Goal: Information Seeking & Learning: Compare options

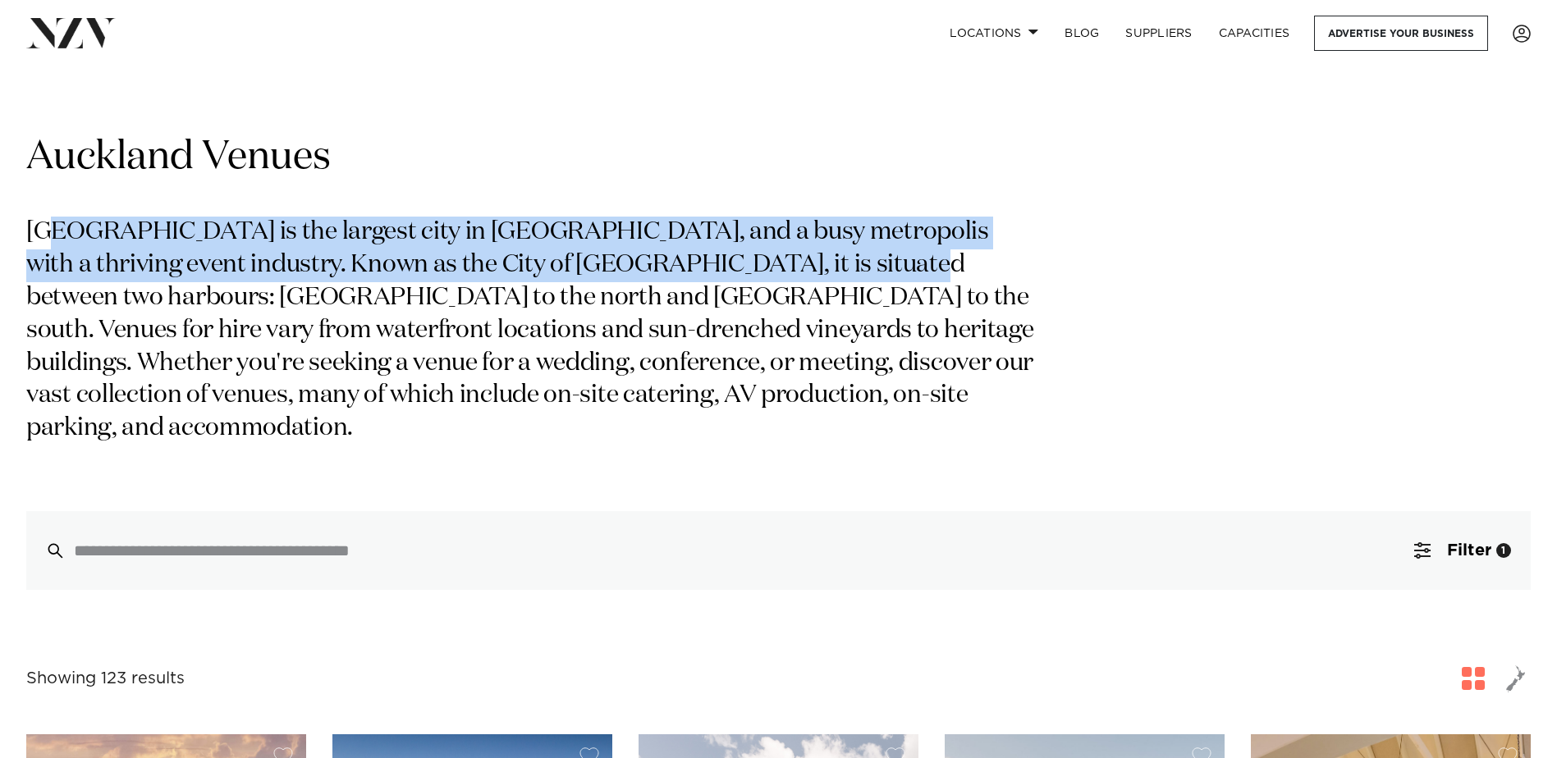
drag, startPoint x: 57, startPoint y: 225, endPoint x: 836, endPoint y: 252, distance: 779.3
click at [836, 252] on p "Auckland is the largest city in New Zealand, and a busy metropolis with a thriv…" at bounding box center [533, 331] width 1014 height 229
click at [832, 247] on p "Auckland is the largest city in New Zealand, and a busy metropolis with a thriv…" at bounding box center [533, 331] width 1014 height 229
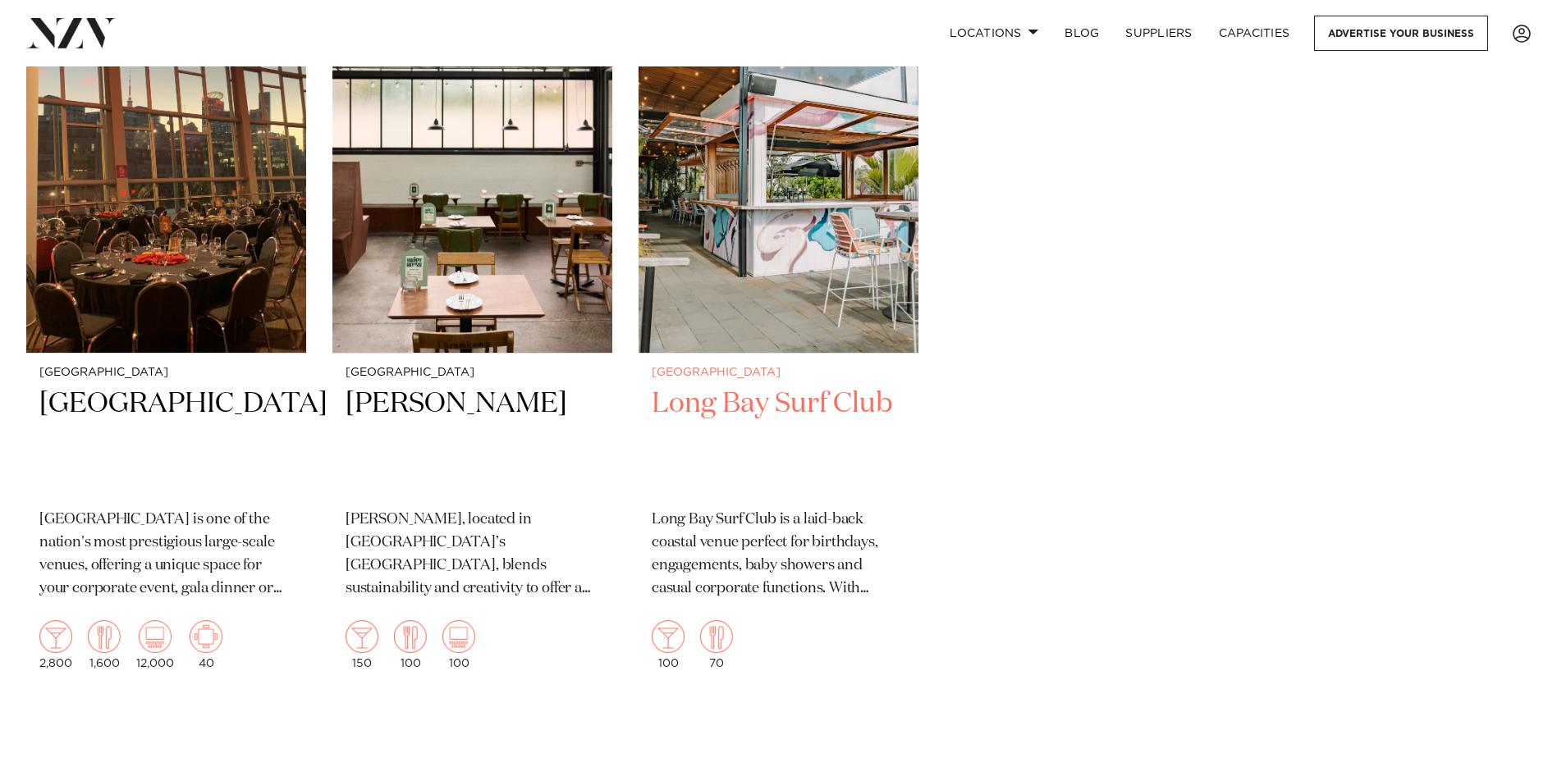
scroll to position [18220, 0]
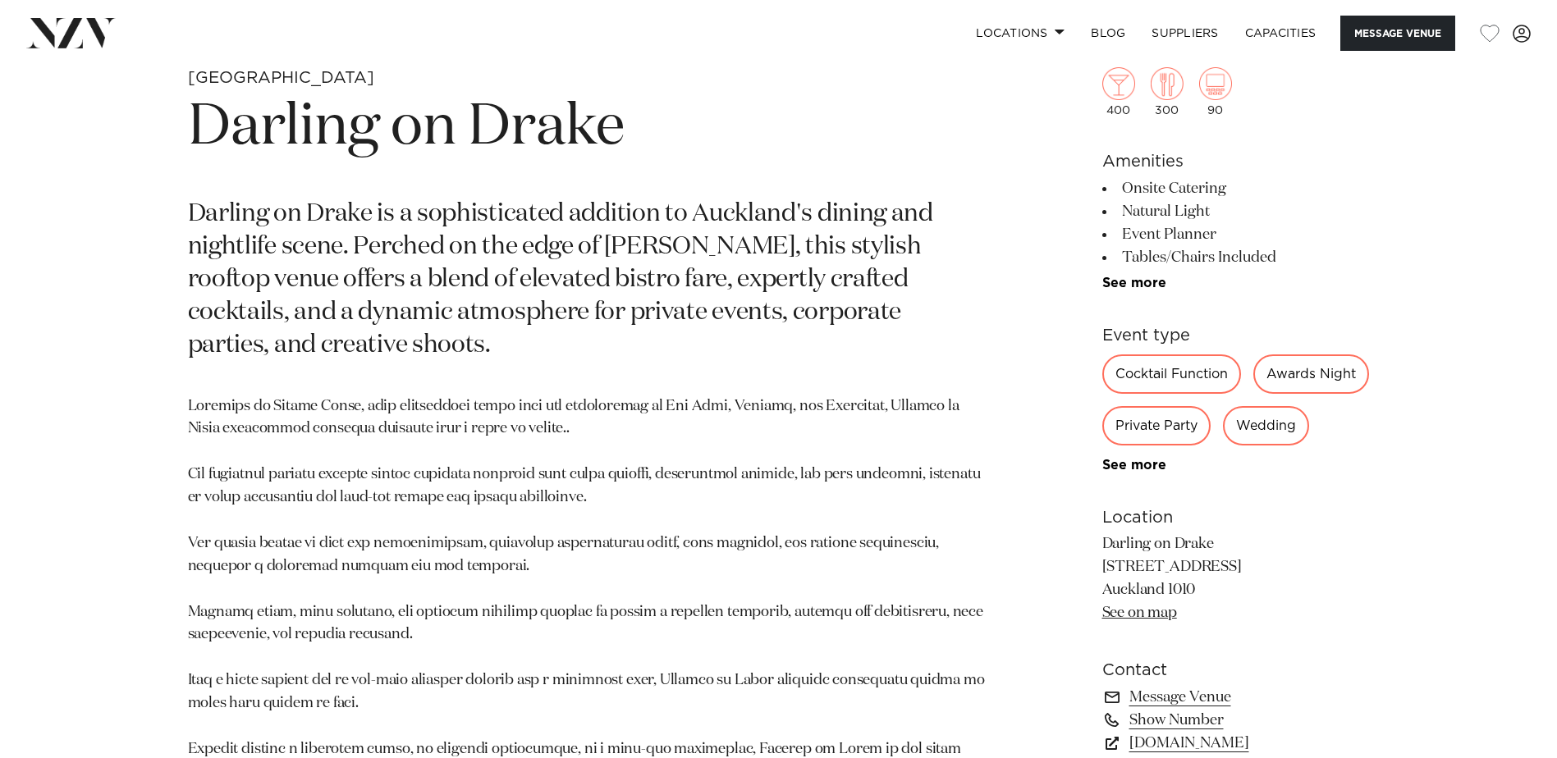
scroll to position [903, 0]
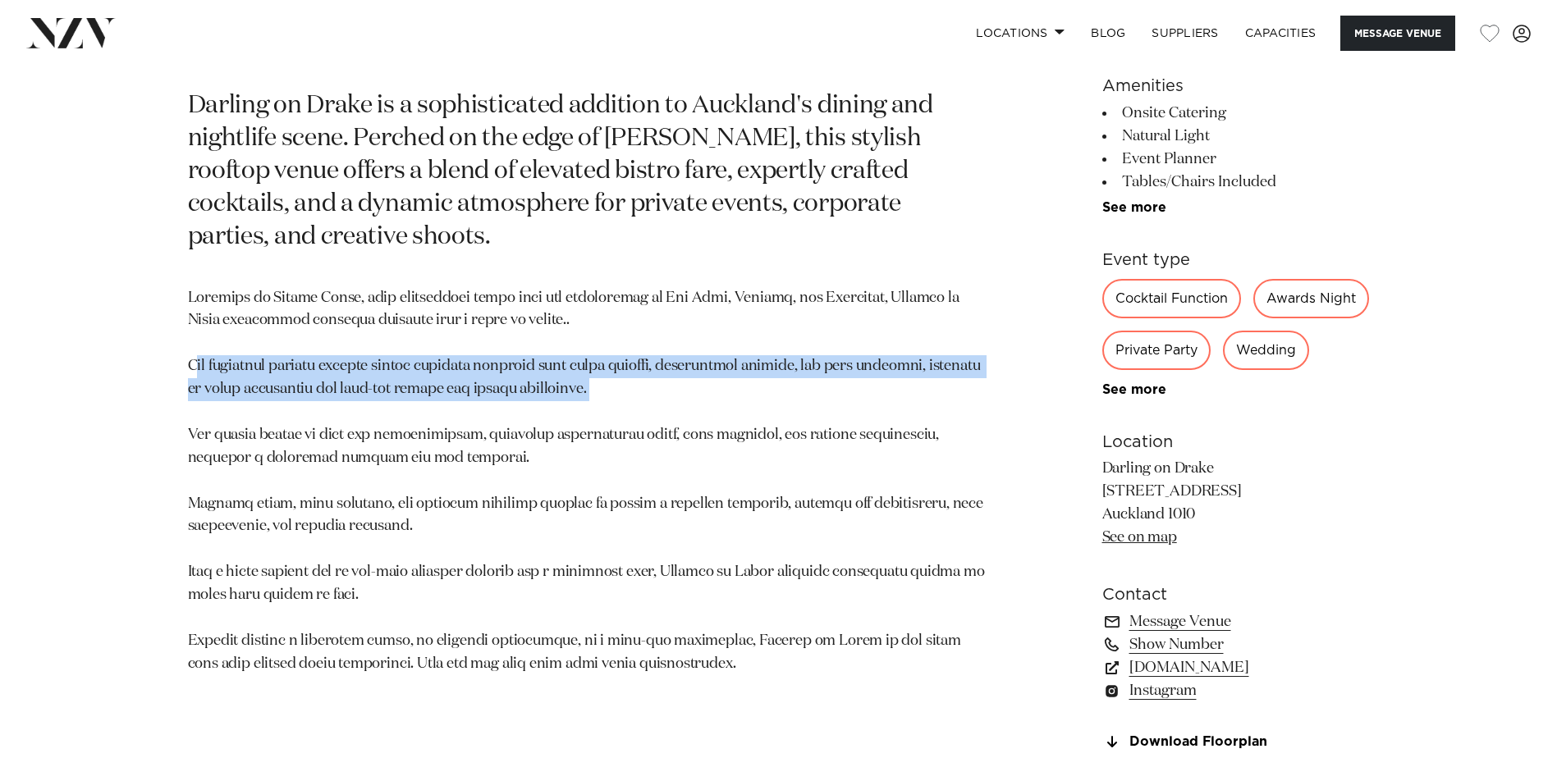
drag, startPoint x: 199, startPoint y: 367, endPoint x: 680, endPoint y: 401, distance: 482.2
click at [680, 401] on p at bounding box center [587, 481] width 798 height 389
drag, startPoint x: 680, startPoint y: 401, endPoint x: 620, endPoint y: 416, distance: 60.9
click at [620, 416] on p at bounding box center [587, 481] width 798 height 389
click at [641, 410] on p at bounding box center [587, 481] width 798 height 389
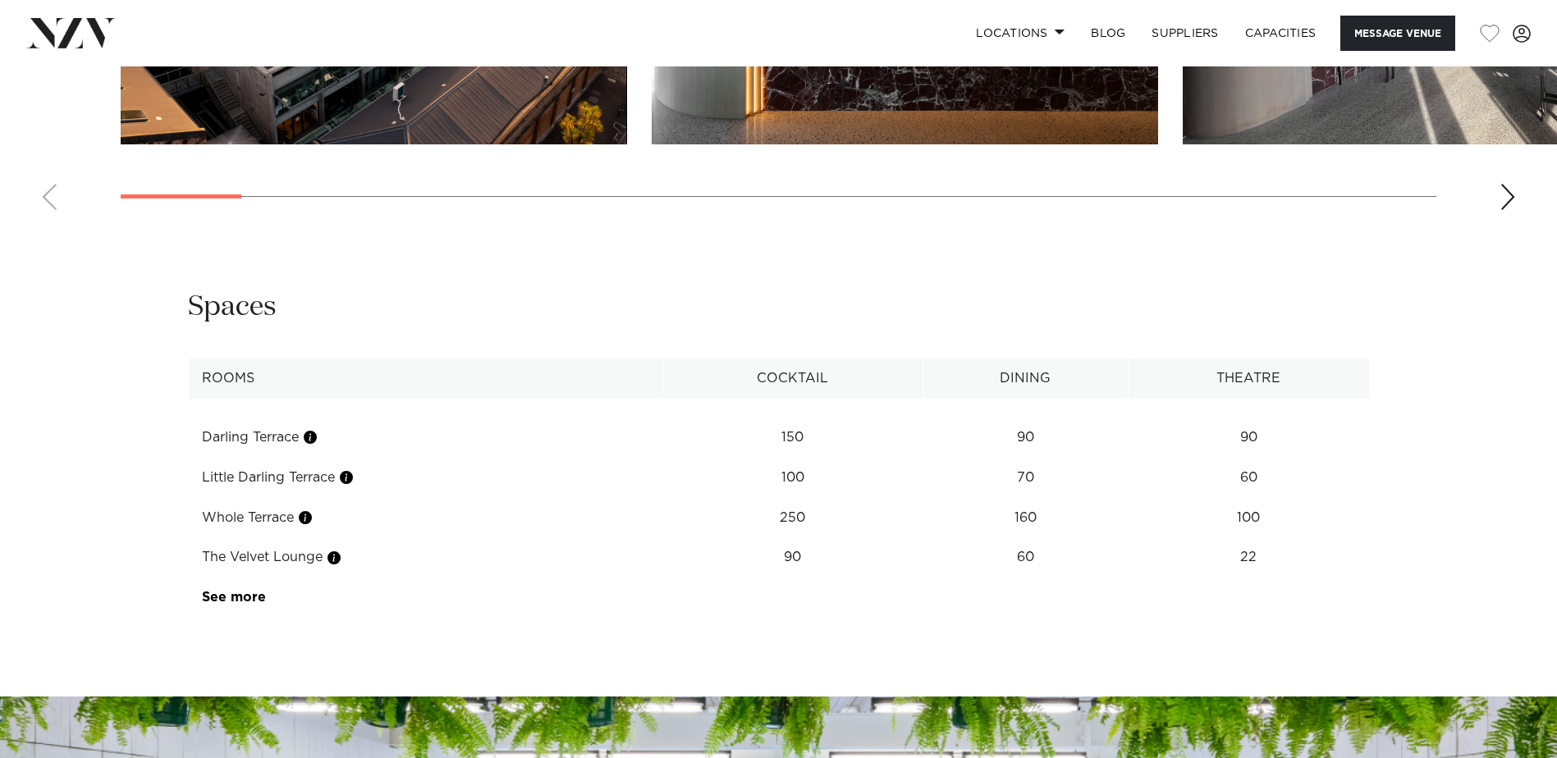
scroll to position [1723, 0]
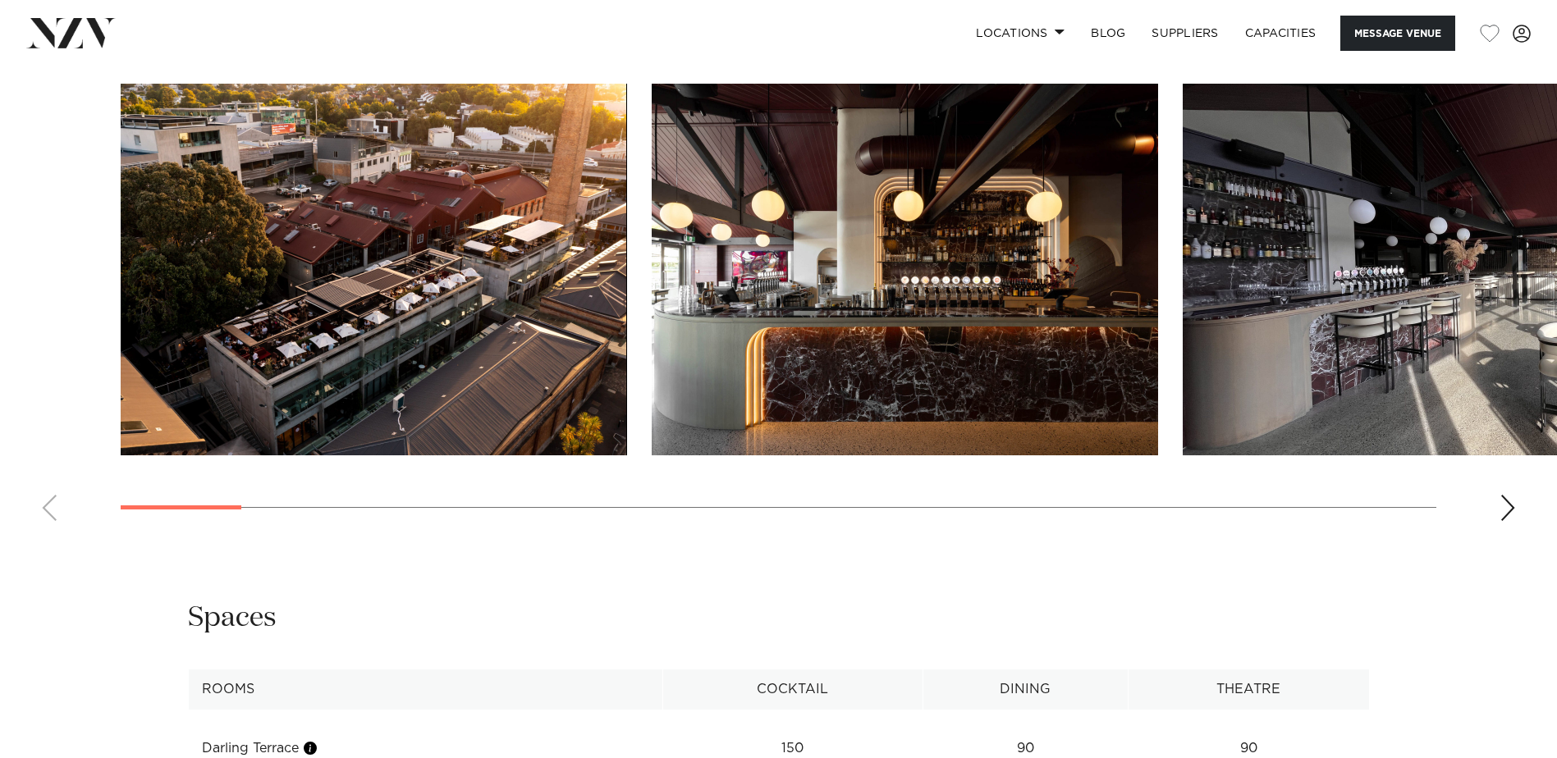
click at [1512, 521] on div "Next slide" at bounding box center [1507, 508] width 16 height 26
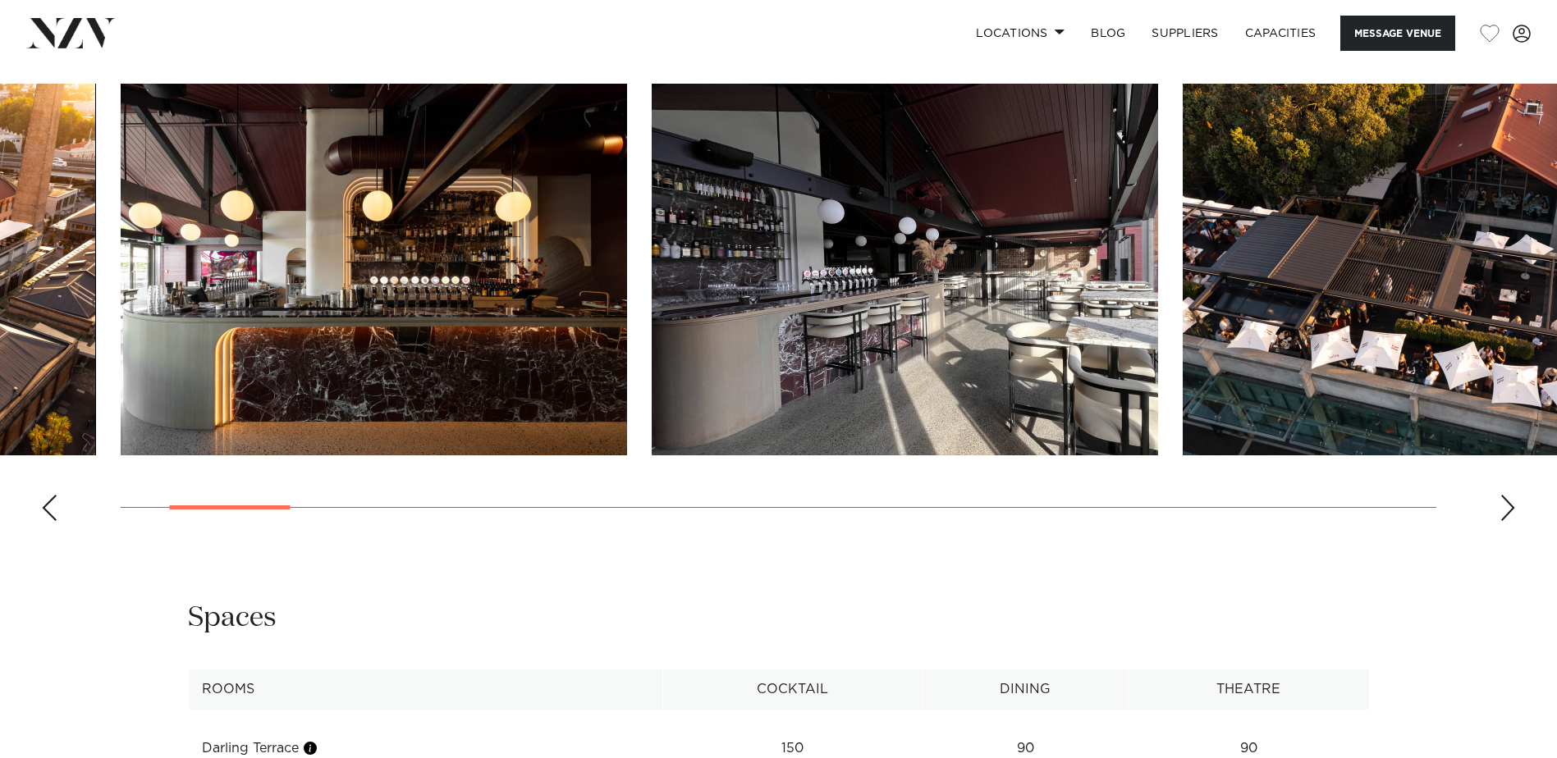
click at [1513, 521] on div "Next slide" at bounding box center [1507, 508] width 16 height 26
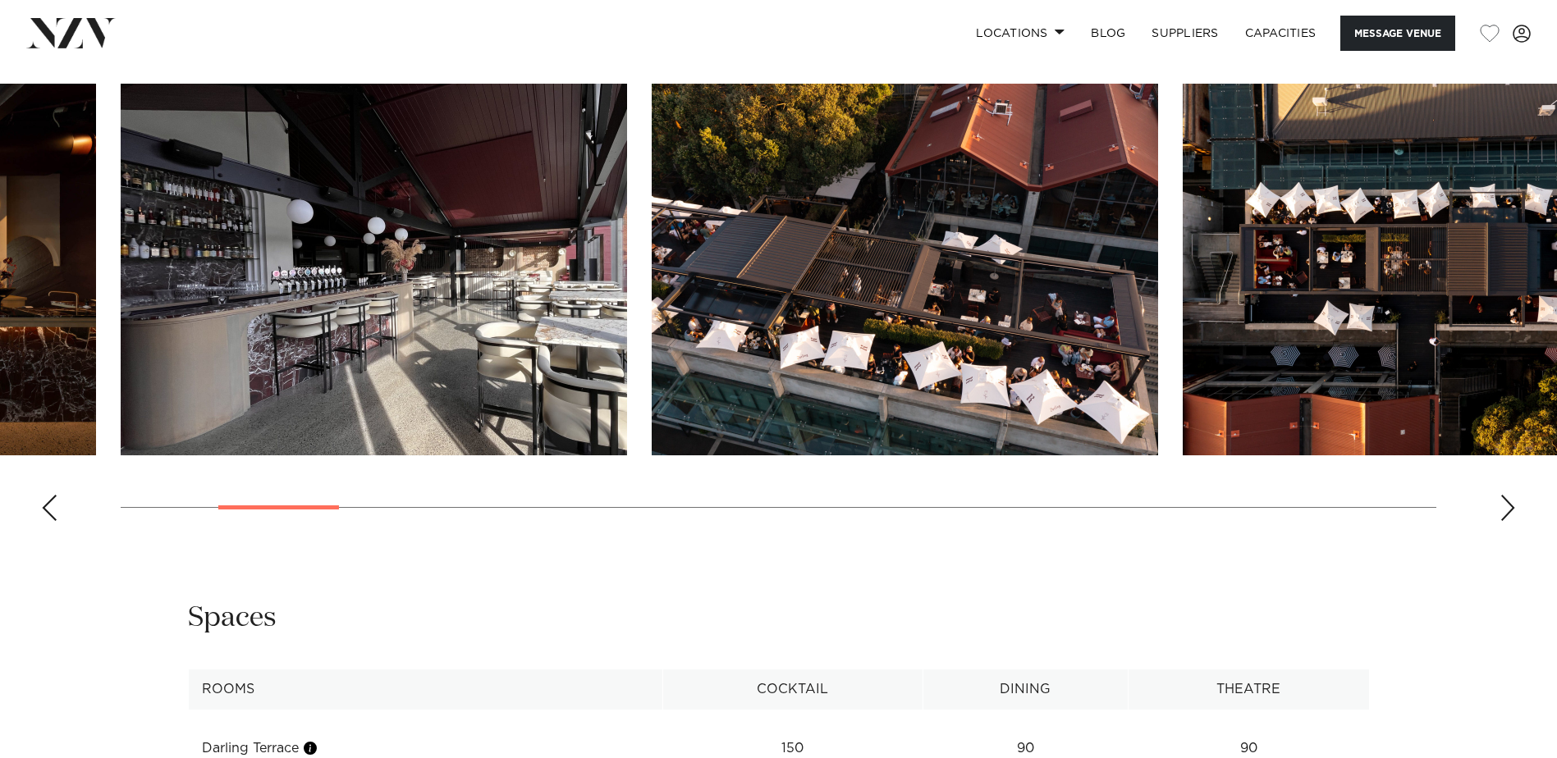
click at [1513, 521] on div "Next slide" at bounding box center [1507, 508] width 16 height 26
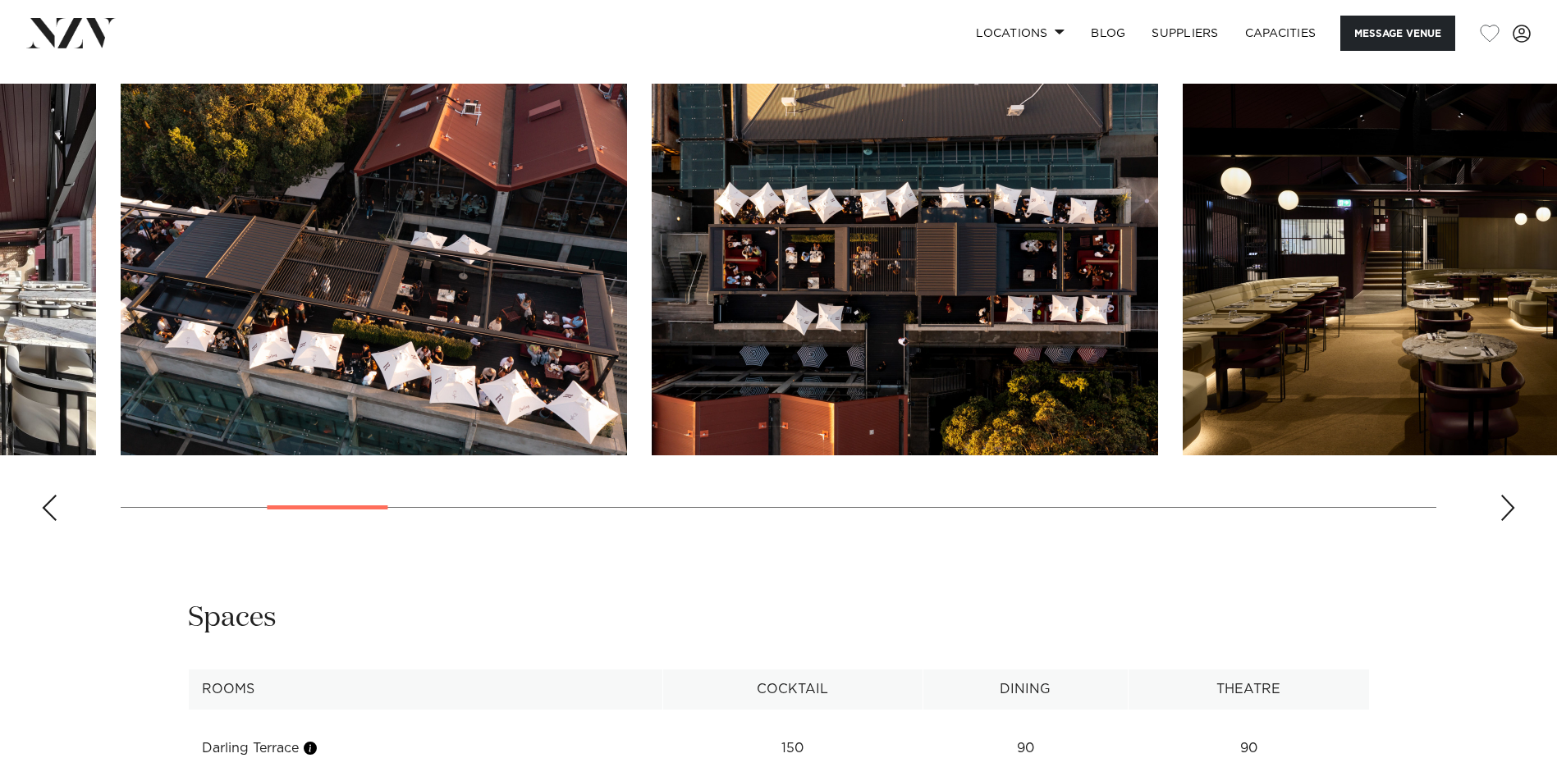
click at [1513, 521] on div "Next slide" at bounding box center [1507, 508] width 16 height 26
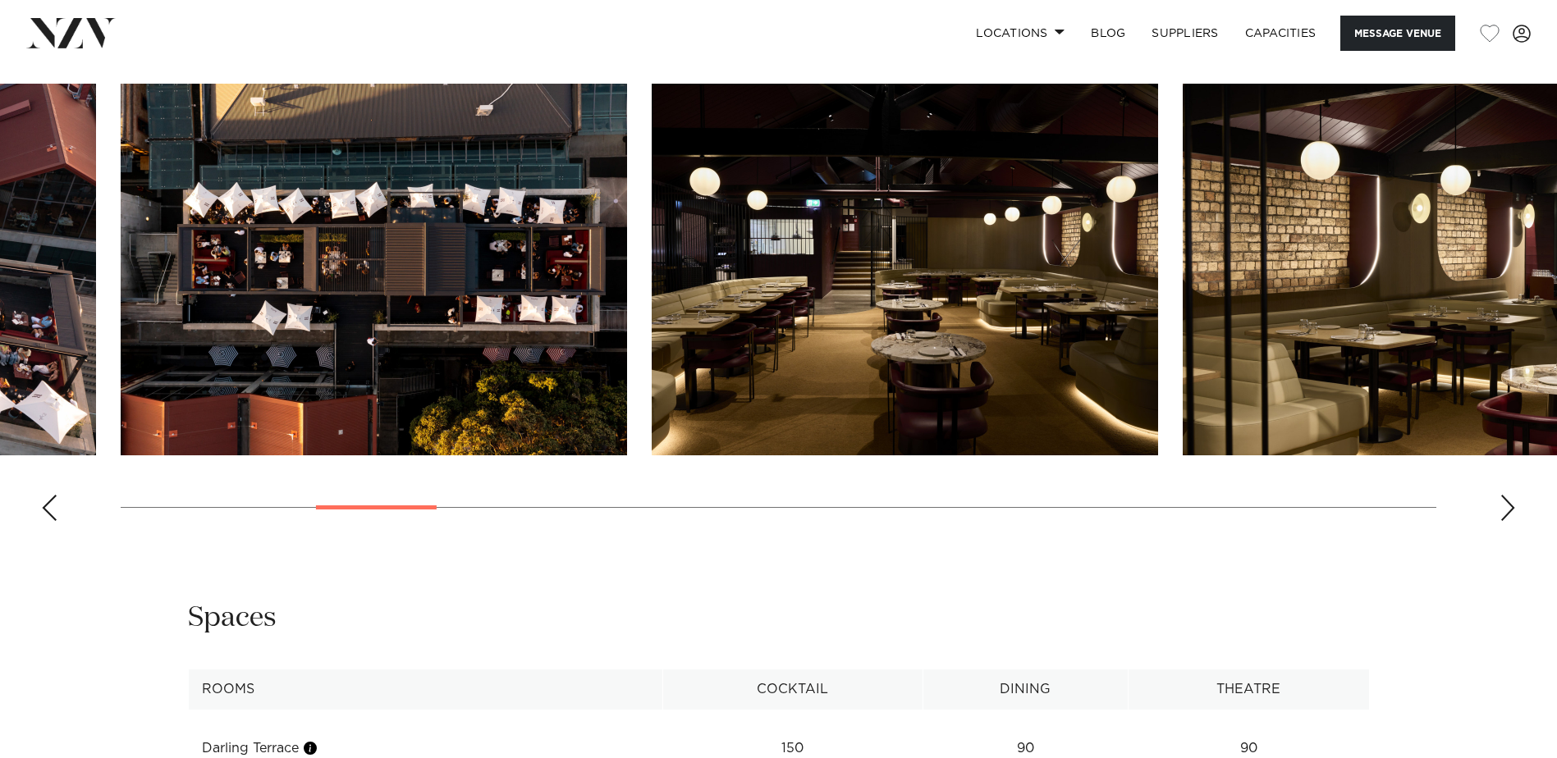
click at [1515, 521] on div "Next slide" at bounding box center [1507, 508] width 16 height 26
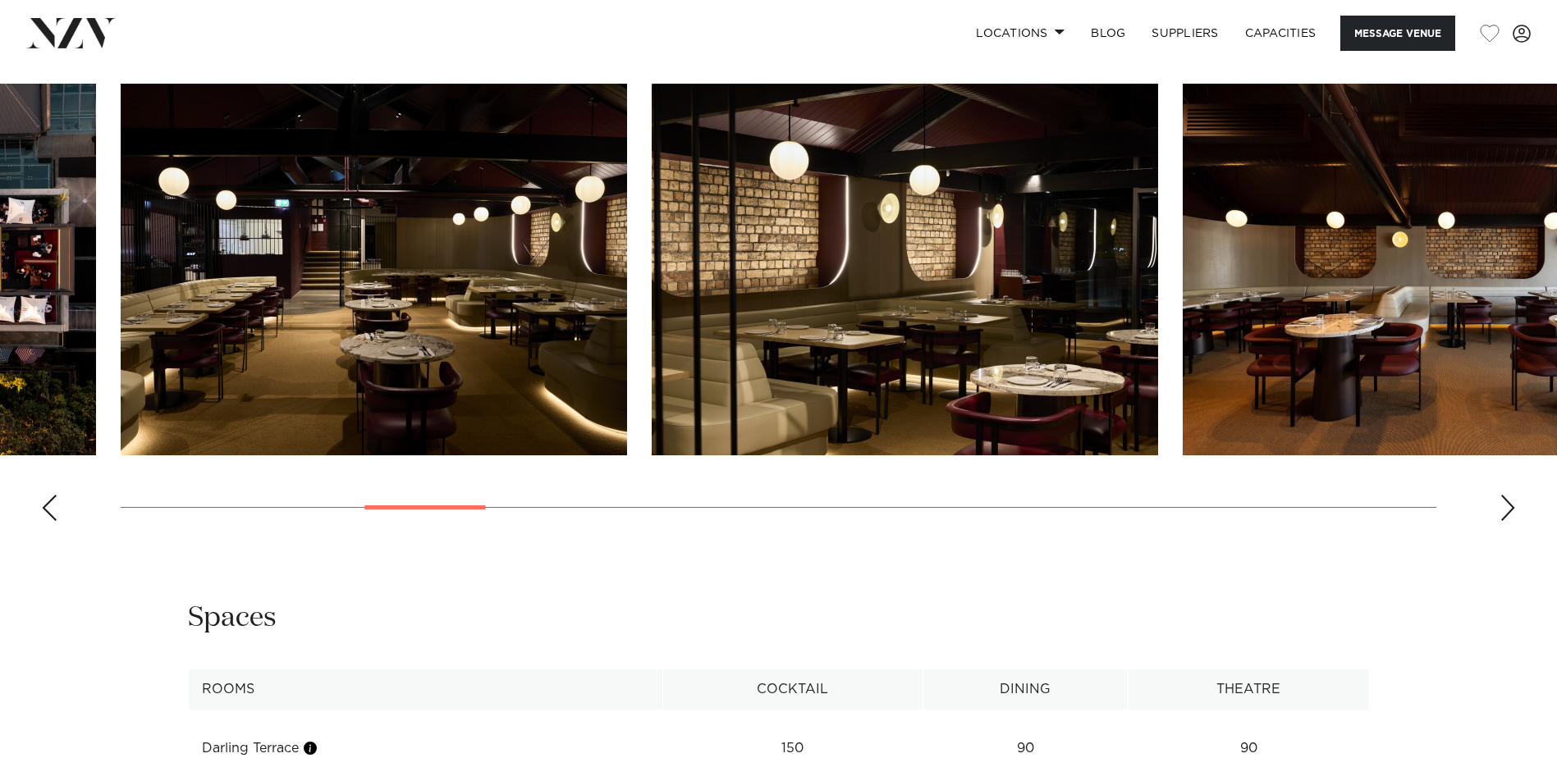
click at [1515, 521] on div "Next slide" at bounding box center [1507, 508] width 16 height 26
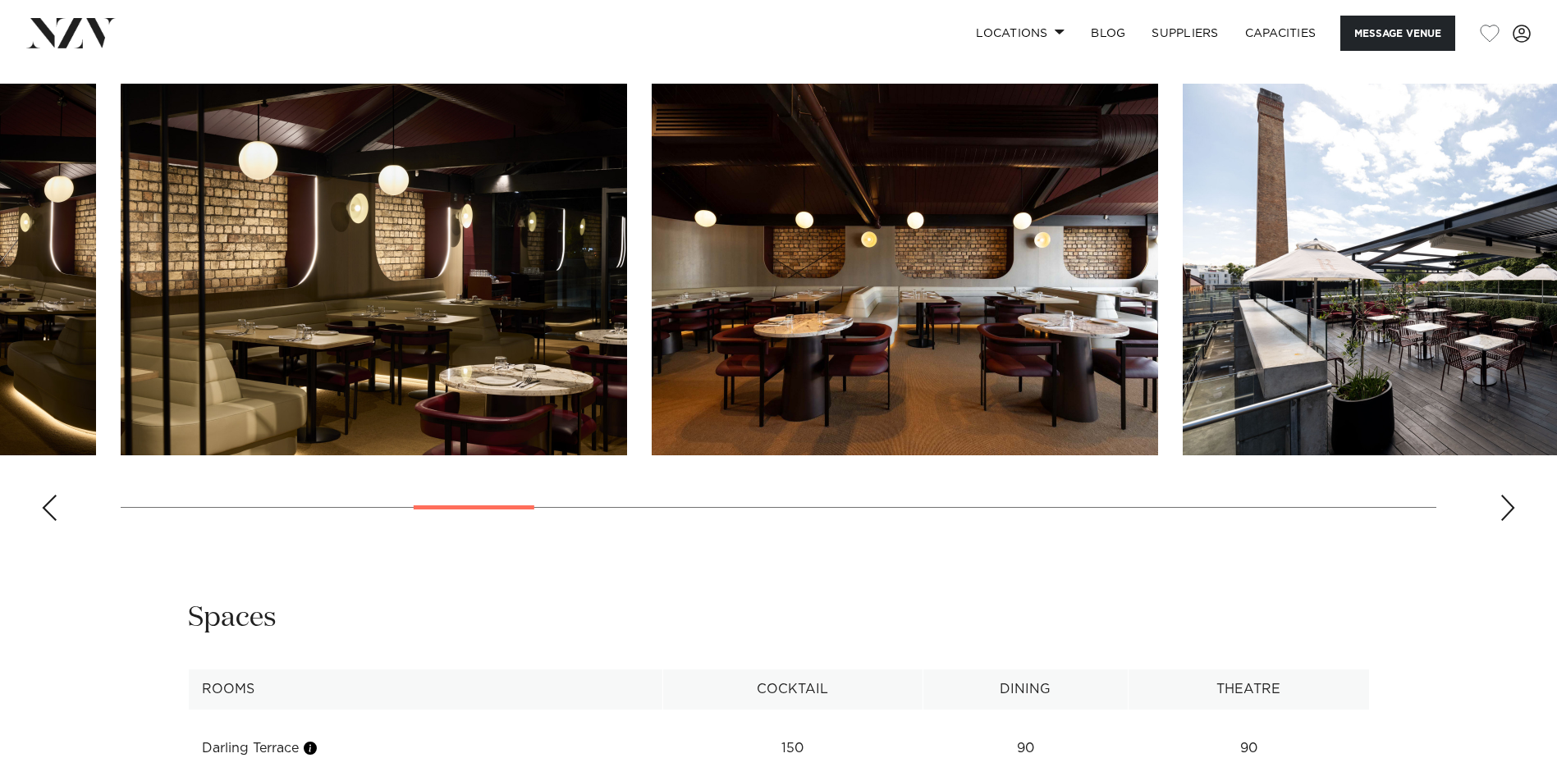
click at [1515, 521] on div "Next slide" at bounding box center [1507, 508] width 16 height 26
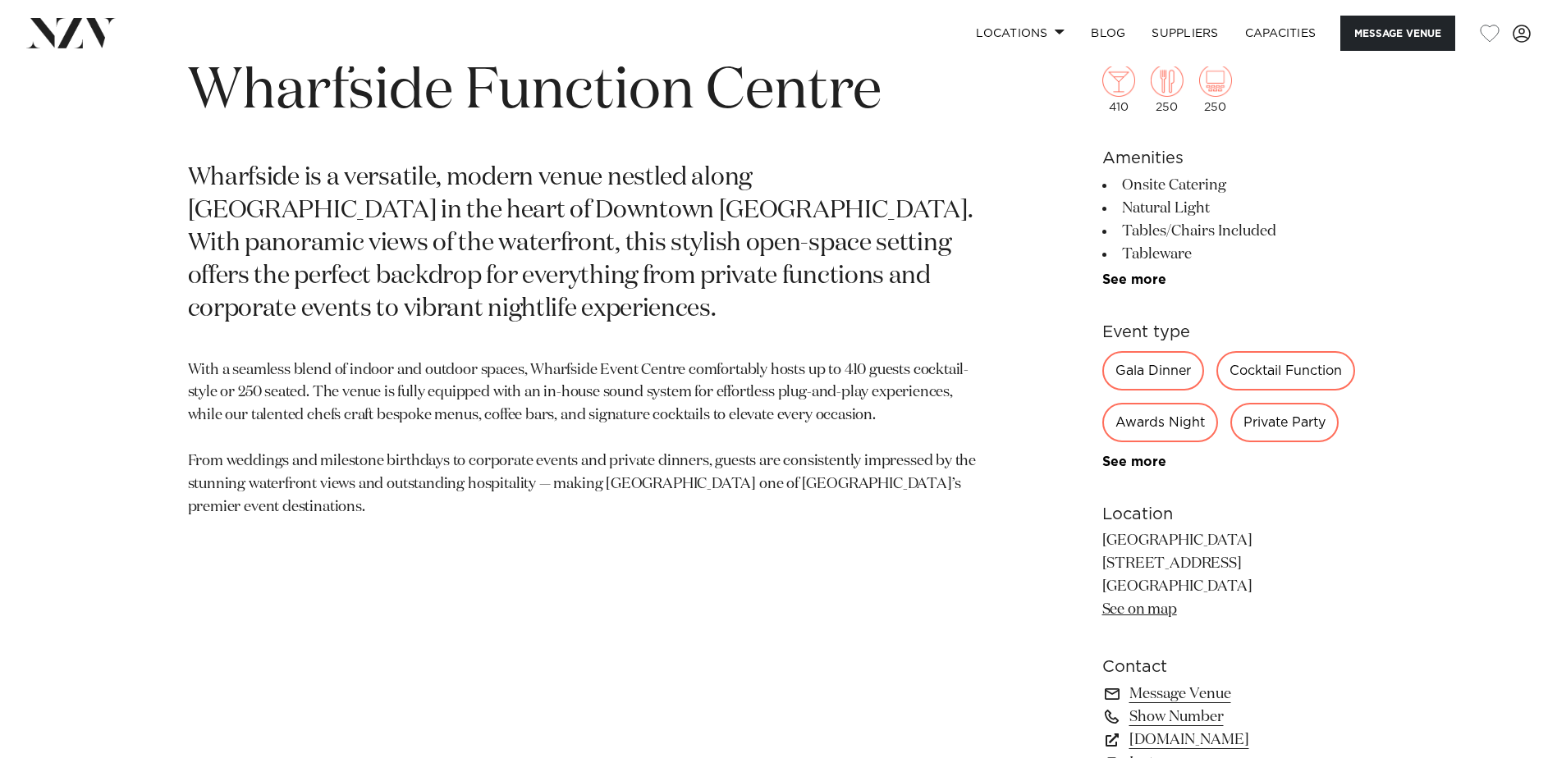
scroll to position [821, 0]
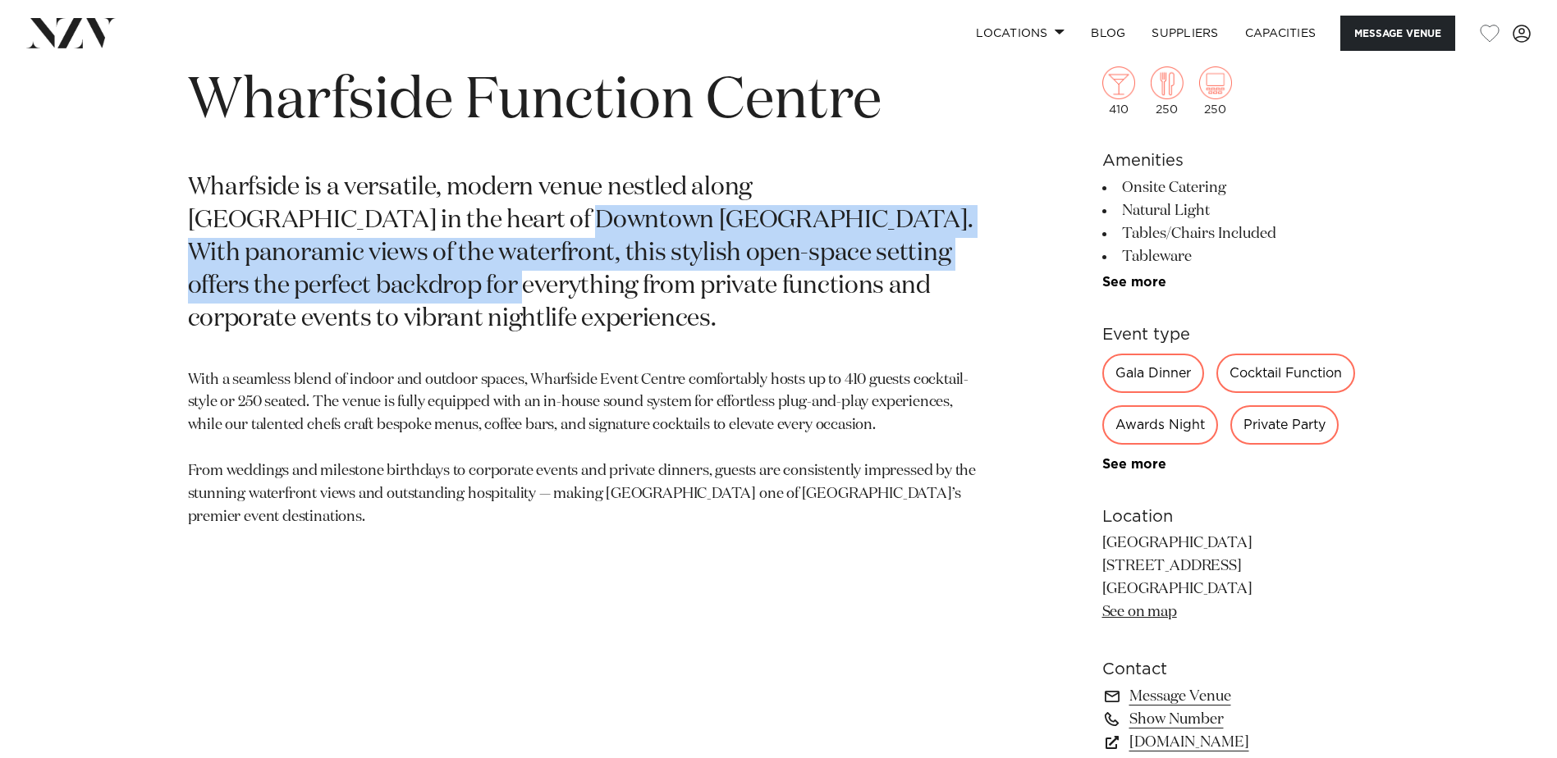
drag, startPoint x: 368, startPoint y: 222, endPoint x: 995, endPoint y: 261, distance: 628.2
click at [995, 261] on div "Auckland Wharfside Function Centre Wharfside is a versatile, modern venue nestl…" at bounding box center [778, 445] width 1397 height 809
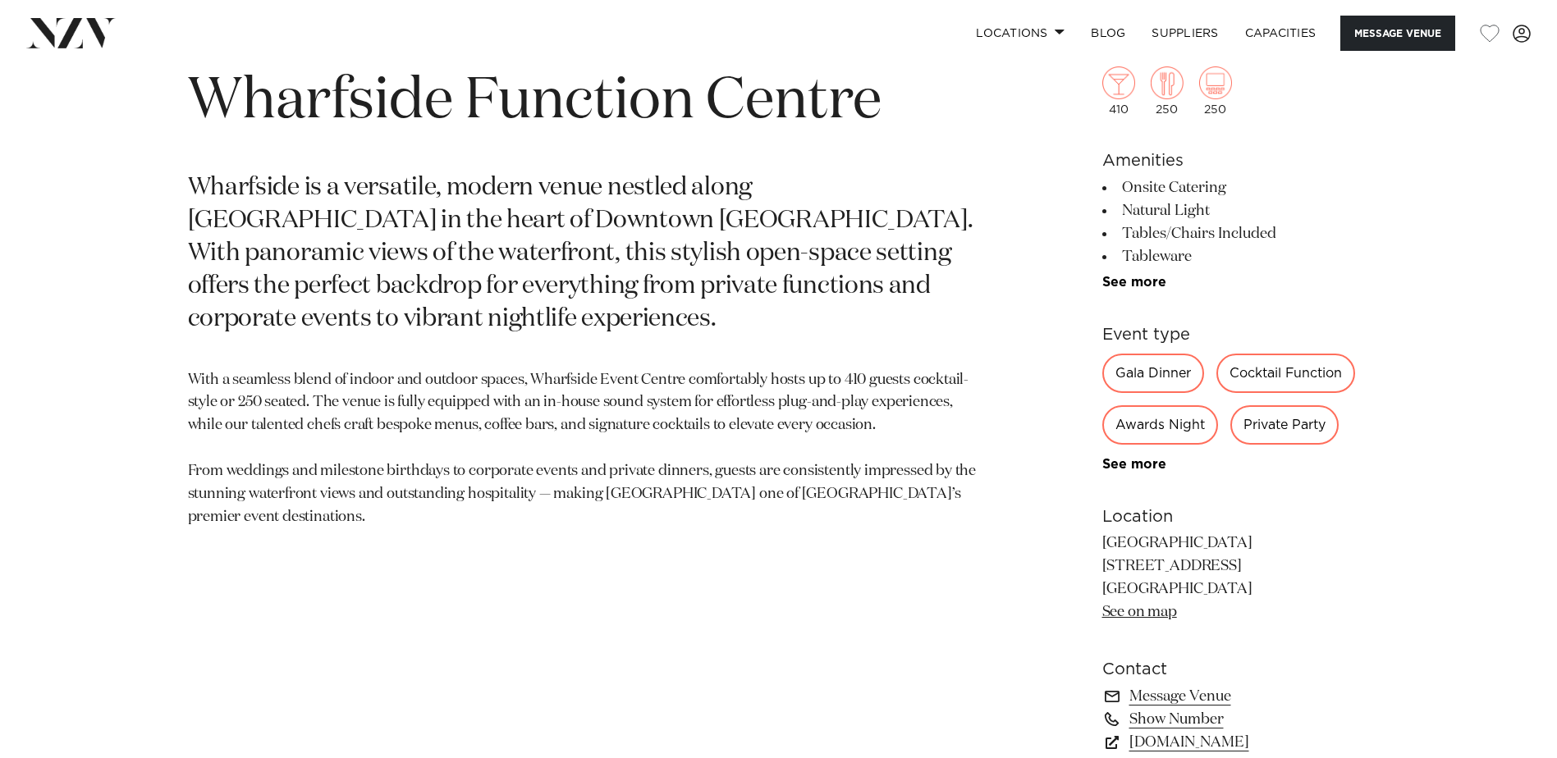
drag, startPoint x: 995, startPoint y: 261, endPoint x: 909, endPoint y: 284, distance: 88.4
click at [909, 284] on p "Wharfside is a versatile, modern venue nestled along Quay Street in the heart o…" at bounding box center [587, 253] width 798 height 163
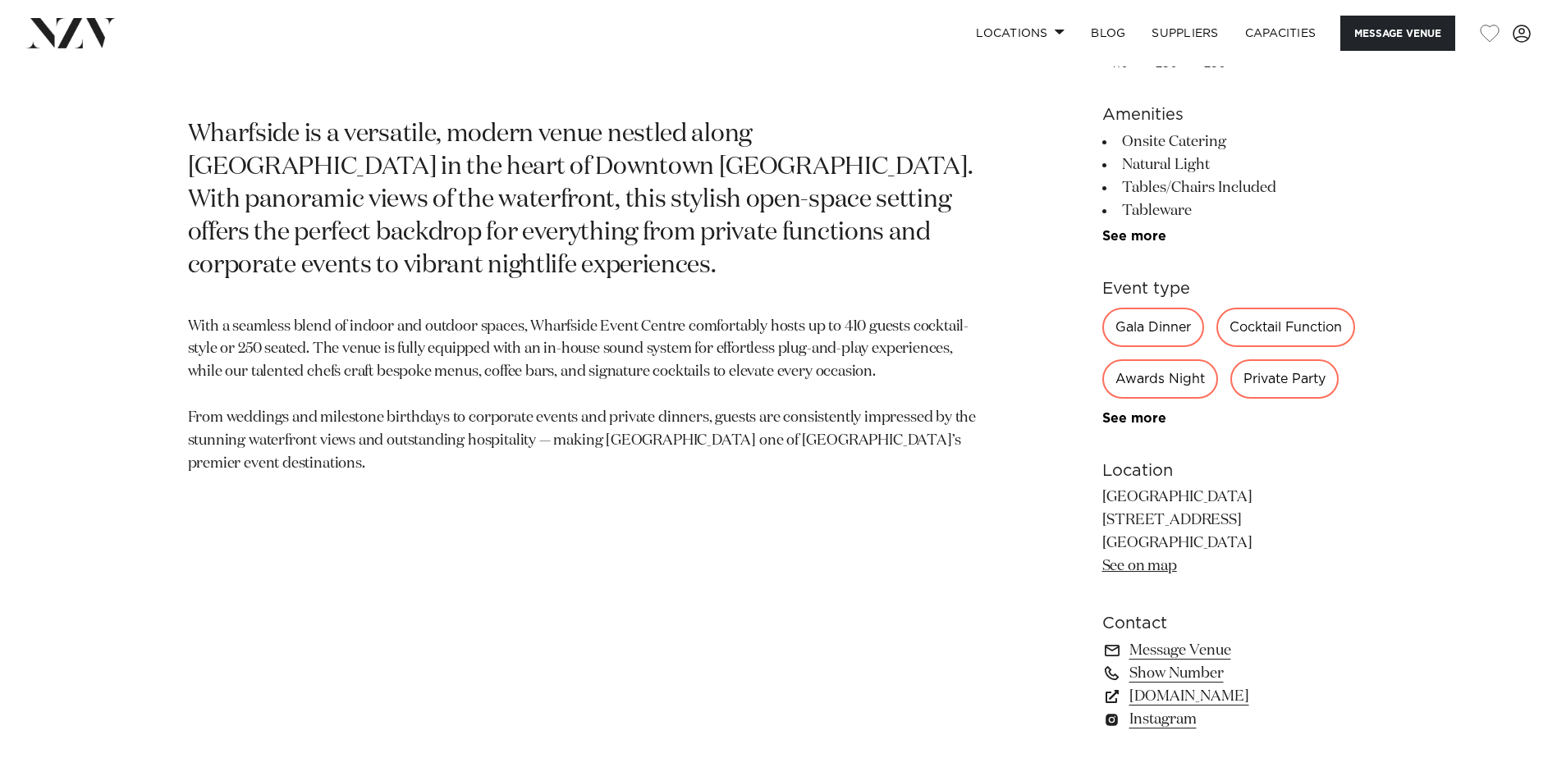
scroll to position [903, 0]
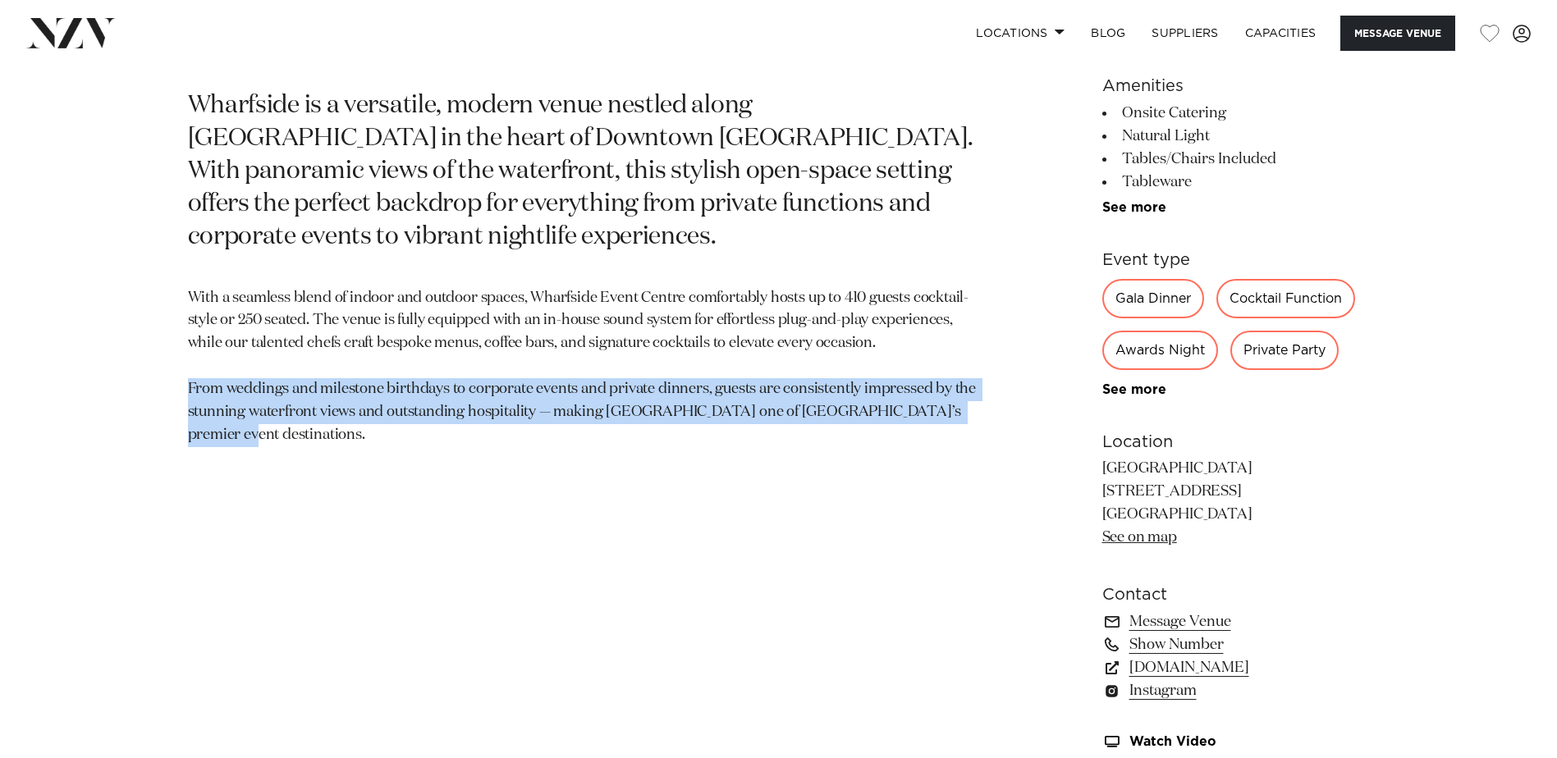
drag, startPoint x: 209, startPoint y: 354, endPoint x: 994, endPoint y: 373, distance: 784.8
click at [994, 373] on div "Auckland Wharfside Function Centre Wharfside is a versatile, modern venue nestl…" at bounding box center [778, 363] width 1397 height 809
drag, startPoint x: 994, startPoint y: 373, endPoint x: 971, endPoint y: 381, distance: 24.4
click at [971, 381] on p "With a seamless blend of indoor and outdoor spaces, Wharfside Event Centre comf…" at bounding box center [587, 367] width 798 height 160
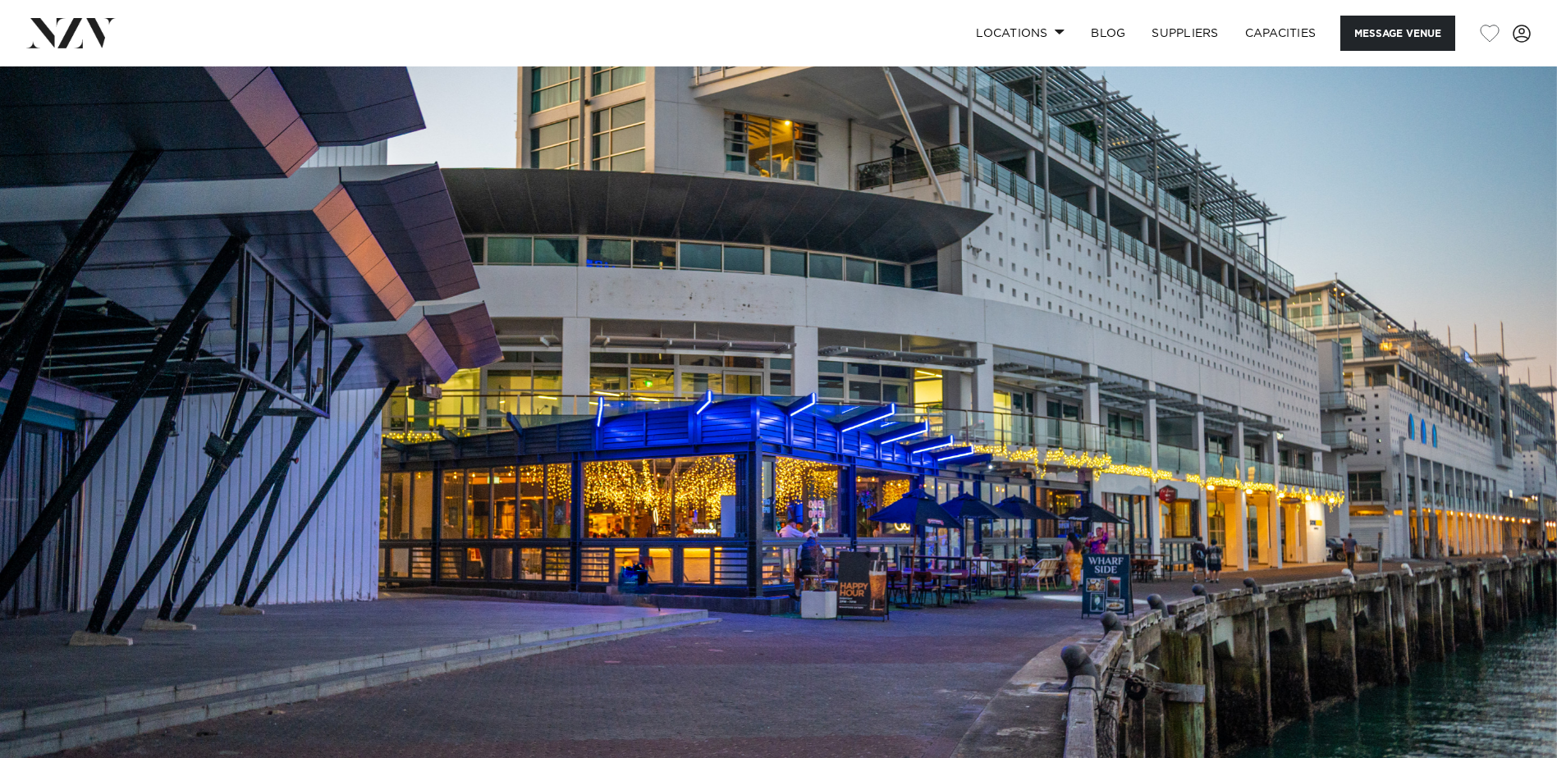
scroll to position [0, 0]
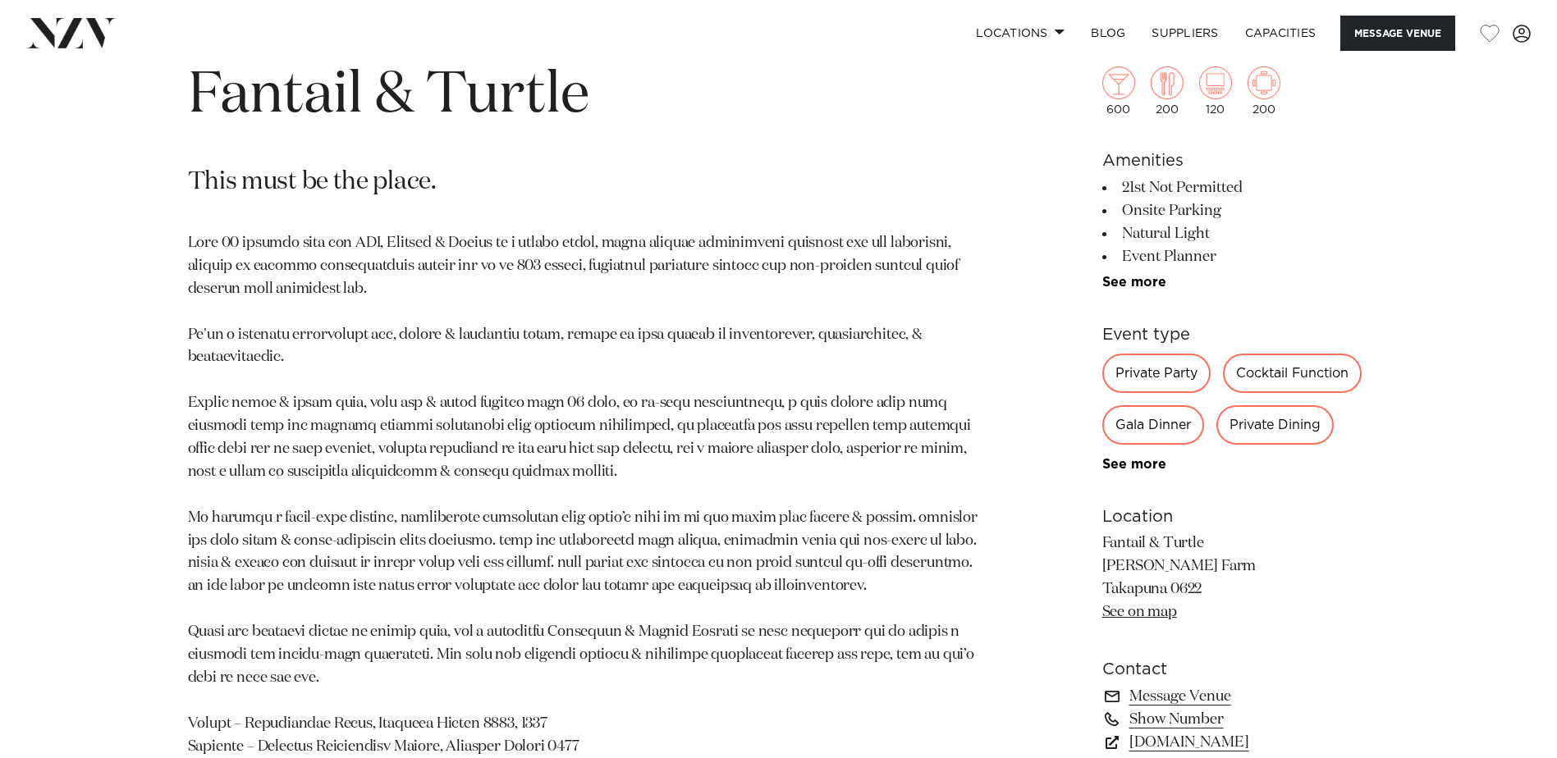
scroll to position [739, 0]
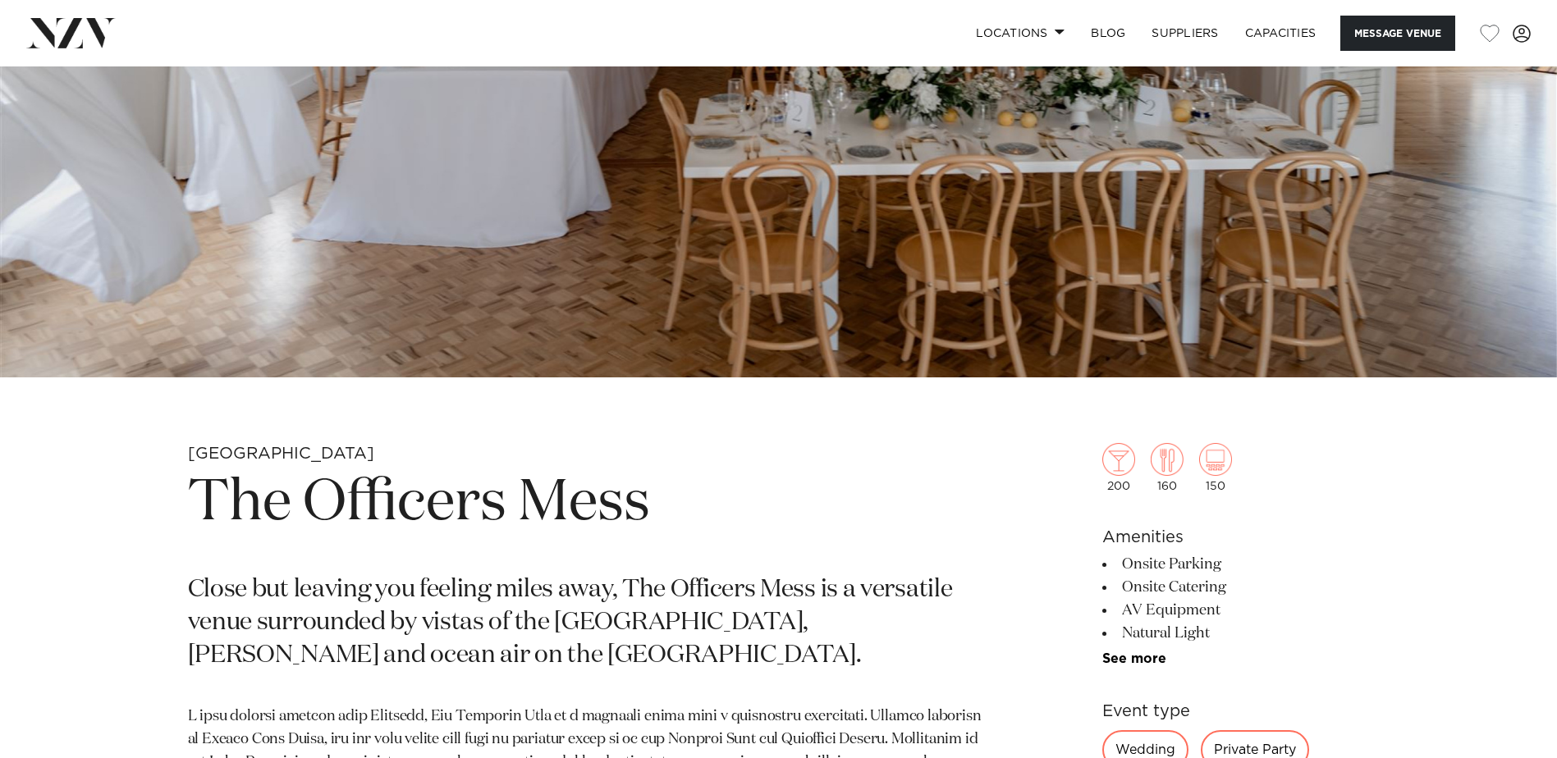
scroll to position [410, 0]
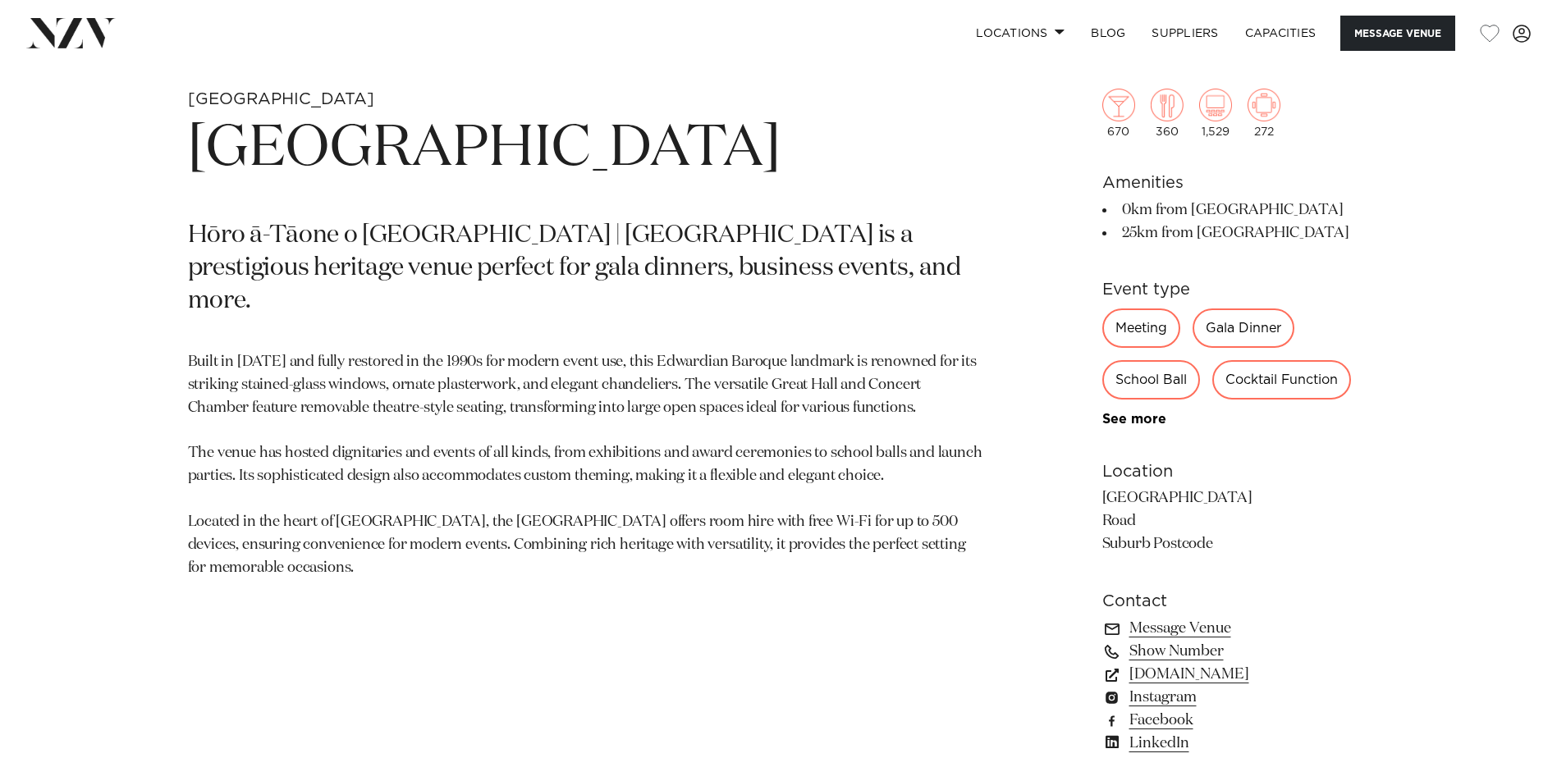
scroll to position [574, 0]
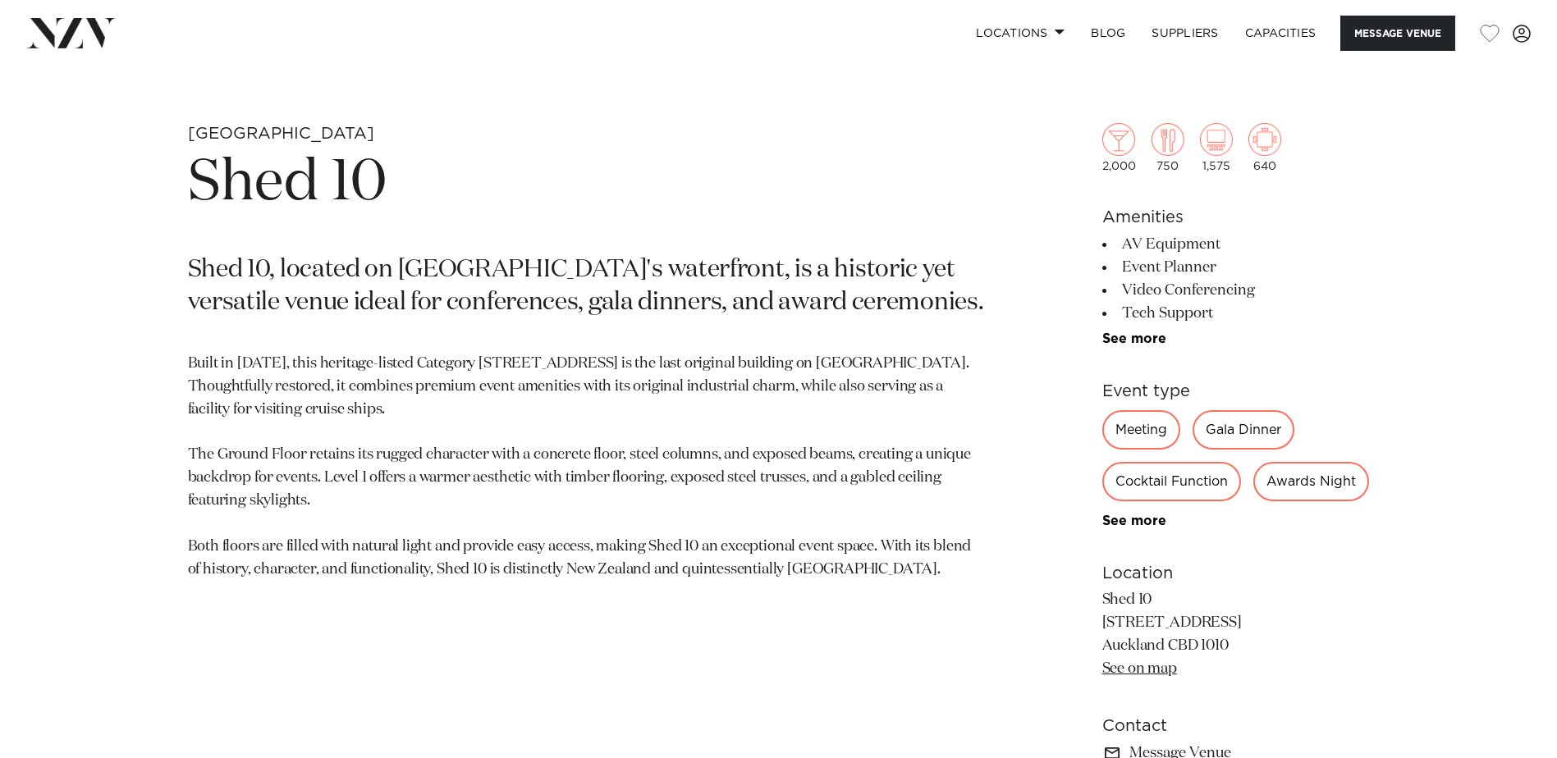
scroll to position [821, 0]
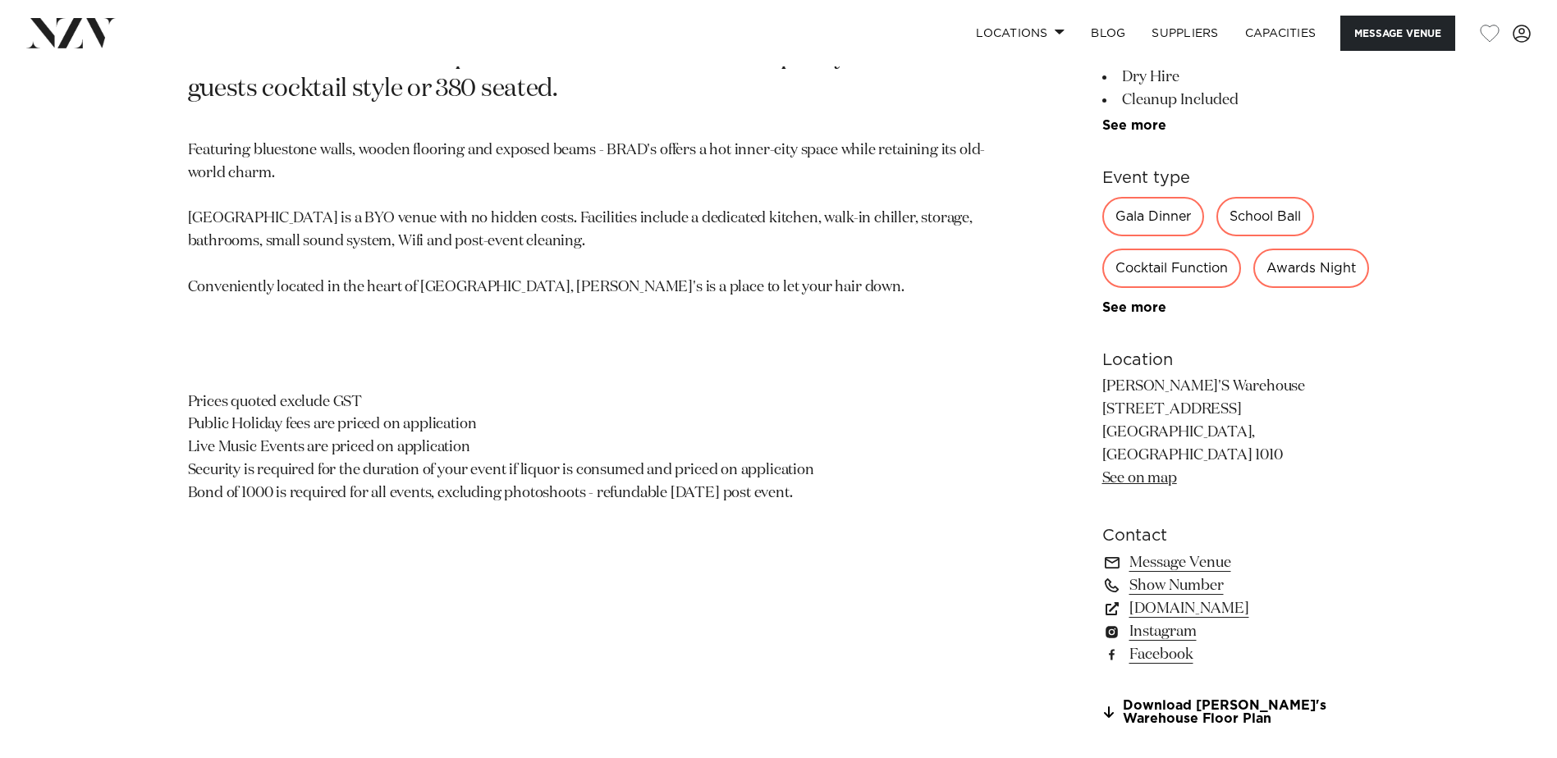
scroll to position [903, 0]
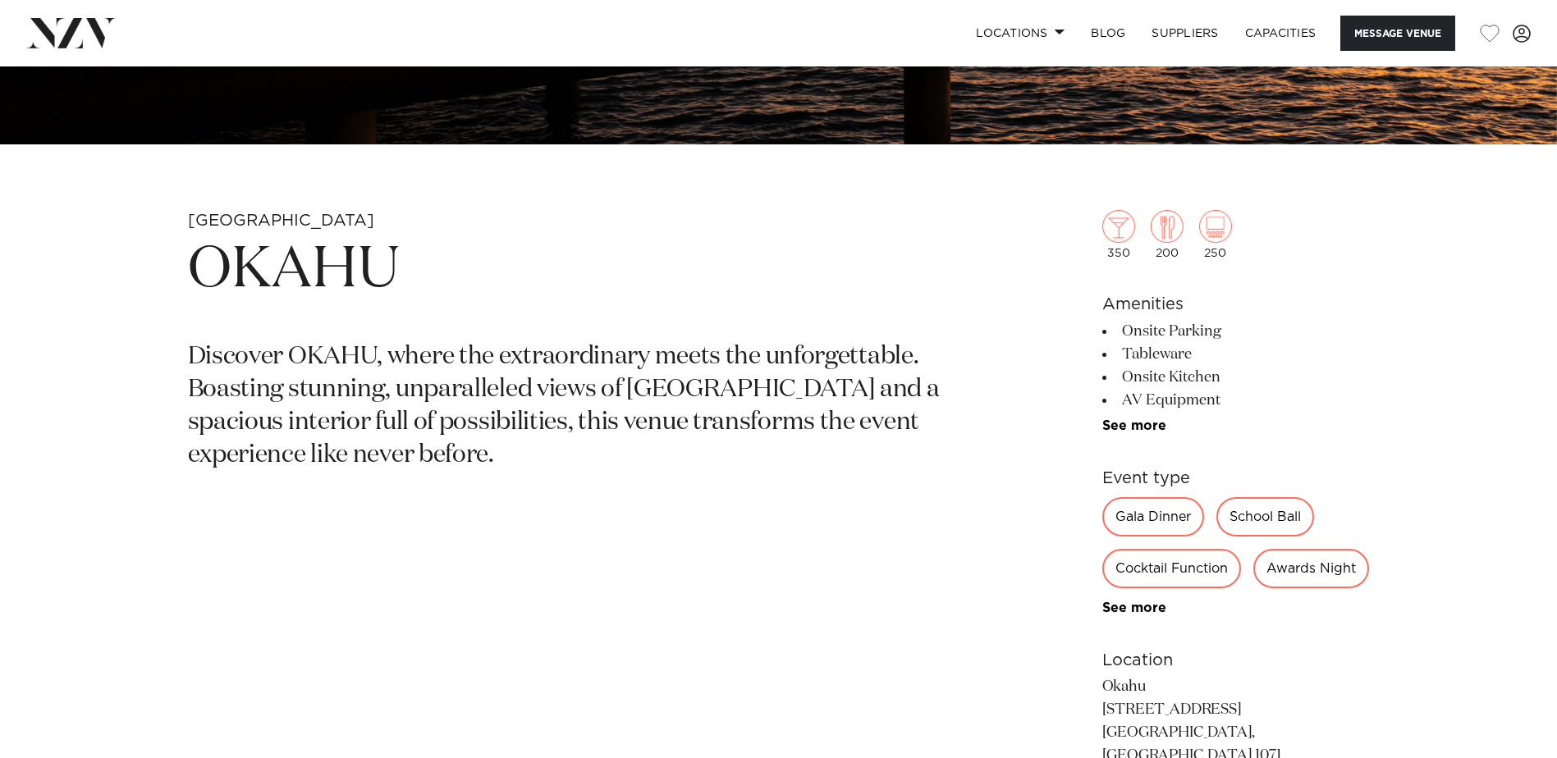
scroll to position [657, 0]
